Goal: Task Accomplishment & Management: Manage account settings

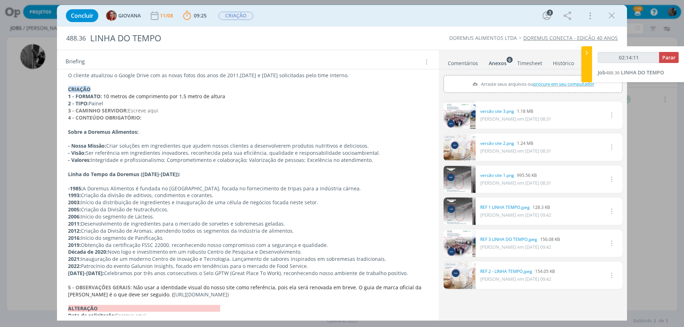
scroll to position [426, 0]
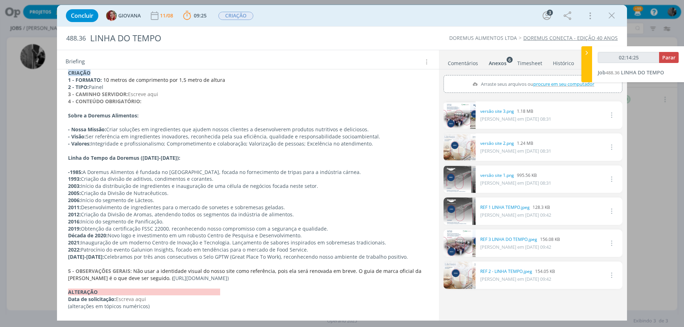
drag, startPoint x: 94, startPoint y: 255, endPoint x: 399, endPoint y: 256, distance: 304.9
click at [399, 256] on p "[DATE]-[DATE]: Celebramos por três anos consecutivos o Selo GPTW (Great Place T…" at bounding box center [248, 257] width 360 height 7
copy p "Celebramos por três anos consecutivos o Selo GPTW (Great Place To Work), reconh…"
click at [615, 13] on icon "dialog" at bounding box center [611, 15] width 11 height 11
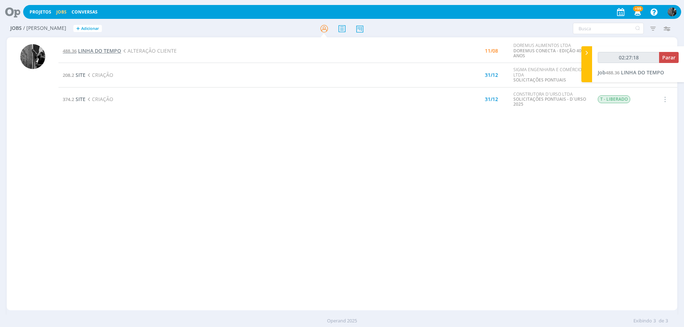
click at [95, 48] on span "LINHA DO TEMPO" at bounding box center [99, 50] width 43 height 7
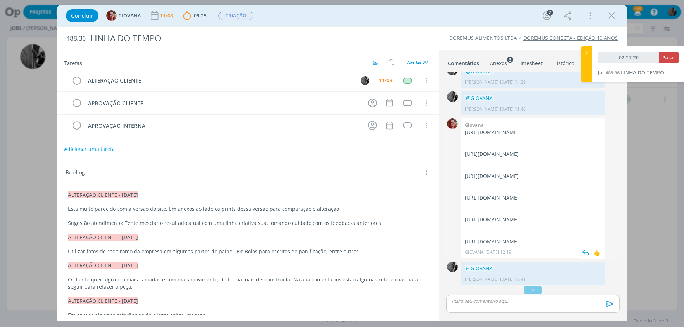
scroll to position [487, 0]
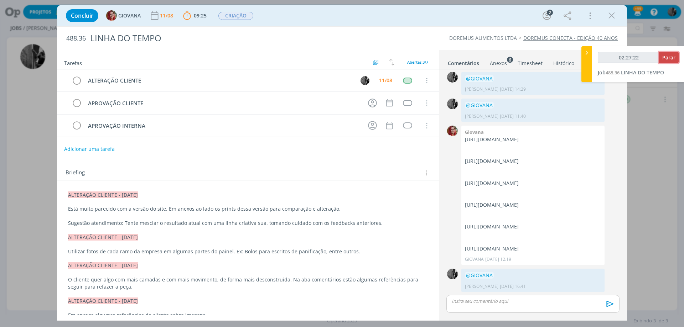
click at [671, 58] on span "Parar" at bounding box center [668, 57] width 13 height 7
click at [480, 304] on p "dialog" at bounding box center [533, 301] width 162 height 6
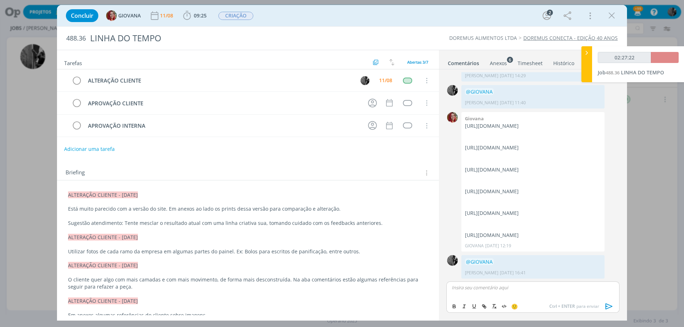
scroll to position [500, 0]
type input "02:28:00"
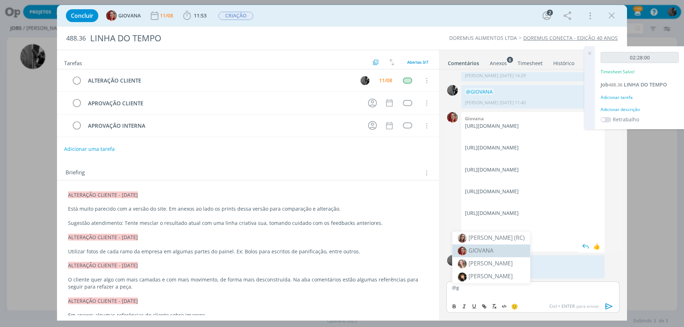
click at [499, 250] on li "GIOVANA" at bounding box center [491, 251] width 78 height 13
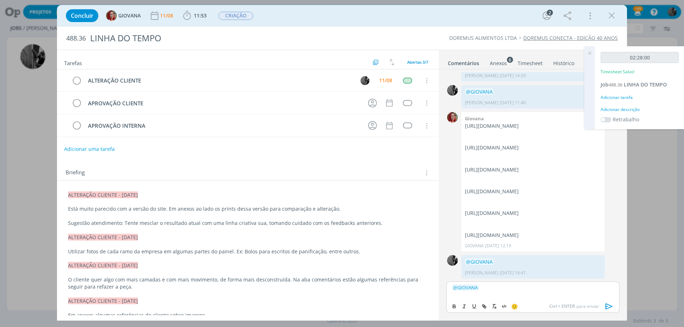
click at [609, 308] on icon "dialog" at bounding box center [608, 306] width 7 height 6
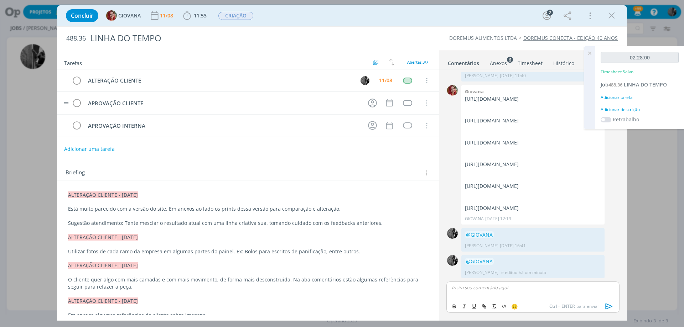
scroll to position [527, 0]
click at [367, 100] on icon "dialog" at bounding box center [372, 103] width 11 height 11
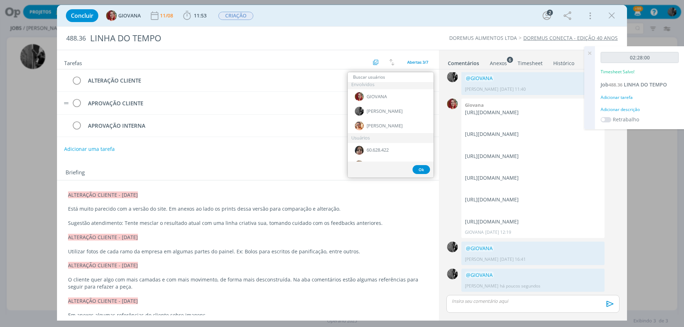
scroll to position [0, 0]
click at [376, 98] on span "GIOVANA" at bounding box center [376, 100] width 20 height 6
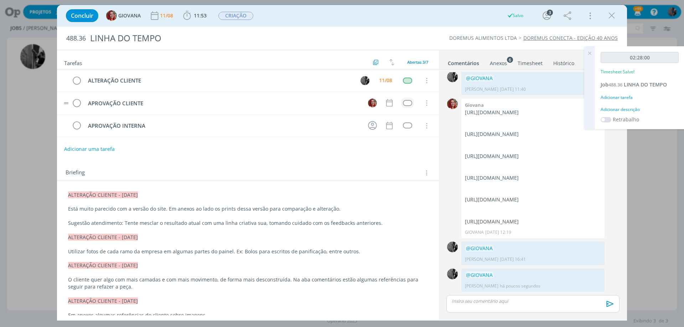
click at [401, 100] on td "dialog" at bounding box center [407, 103] width 13 height 11
click at [403, 103] on div "dialog" at bounding box center [407, 103] width 9 height 6
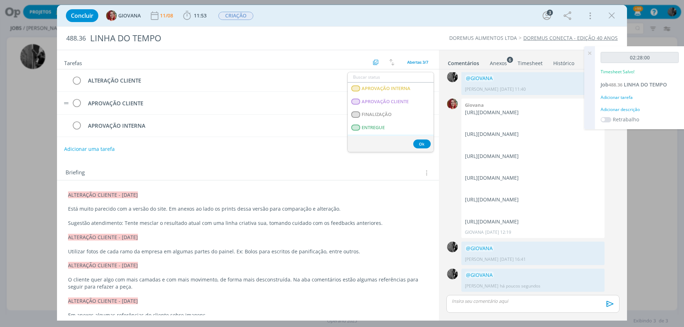
scroll to position [107, 0]
click at [399, 97] on span "APROVAÇÃO INTERNA" at bounding box center [385, 100] width 49 height 6
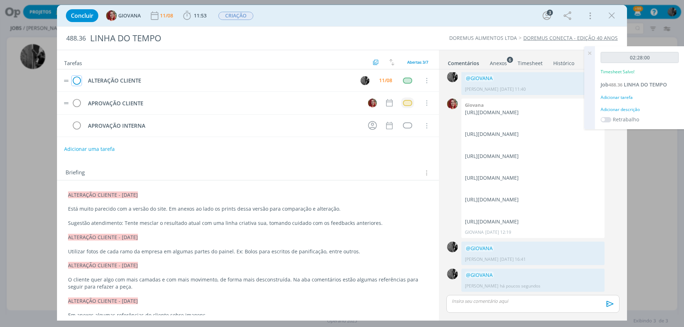
click at [77, 78] on icon "dialog" at bounding box center [77, 81] width 10 height 11
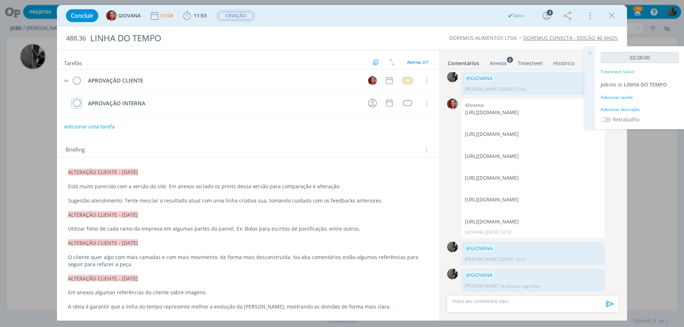
click at [240, 19] on span "CRIAÇÃO" at bounding box center [235, 16] width 35 height 8
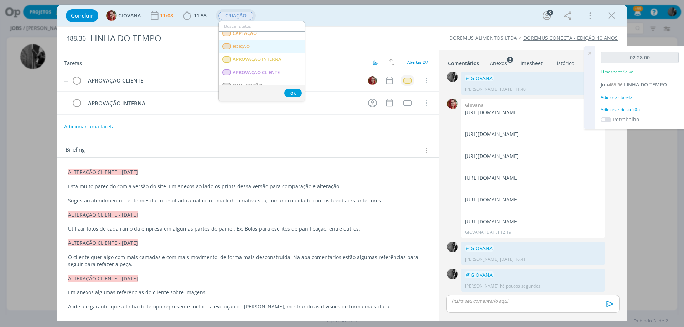
scroll to position [71, 0]
click at [259, 73] on span "APROVAÇÃO INTERNA" at bounding box center [257, 71] width 49 height 6
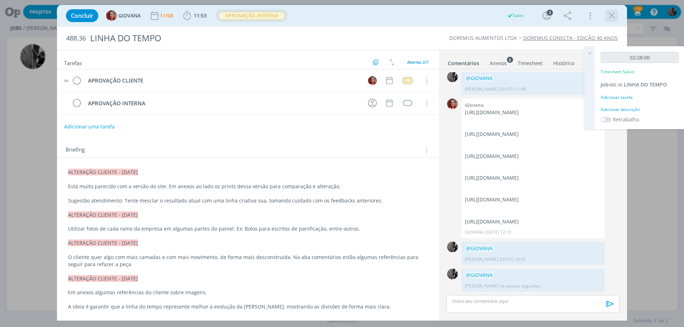
click at [611, 12] on icon "dialog" at bounding box center [611, 15] width 11 height 11
